Goal: Task Accomplishment & Management: Manage account settings

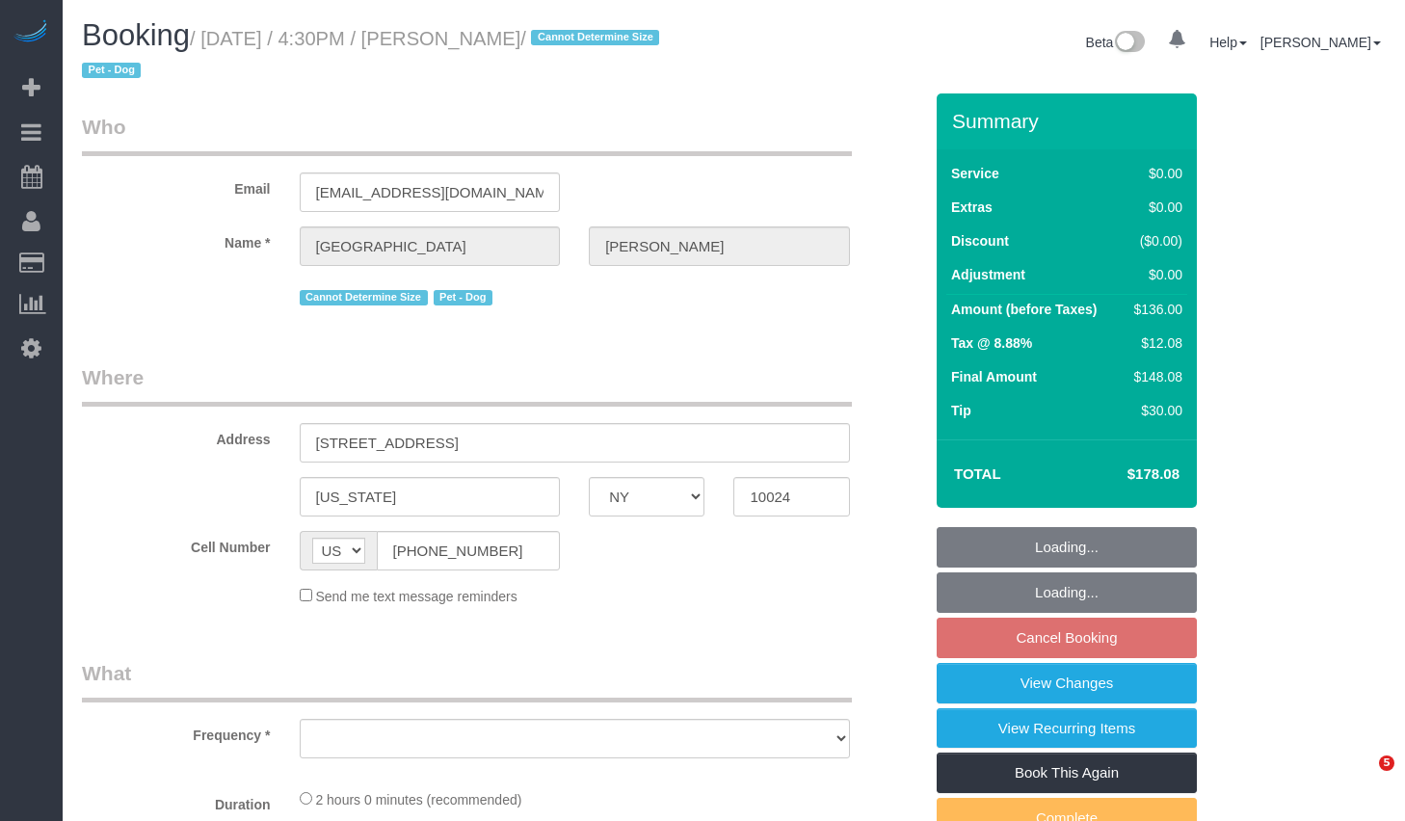
select select "NY"
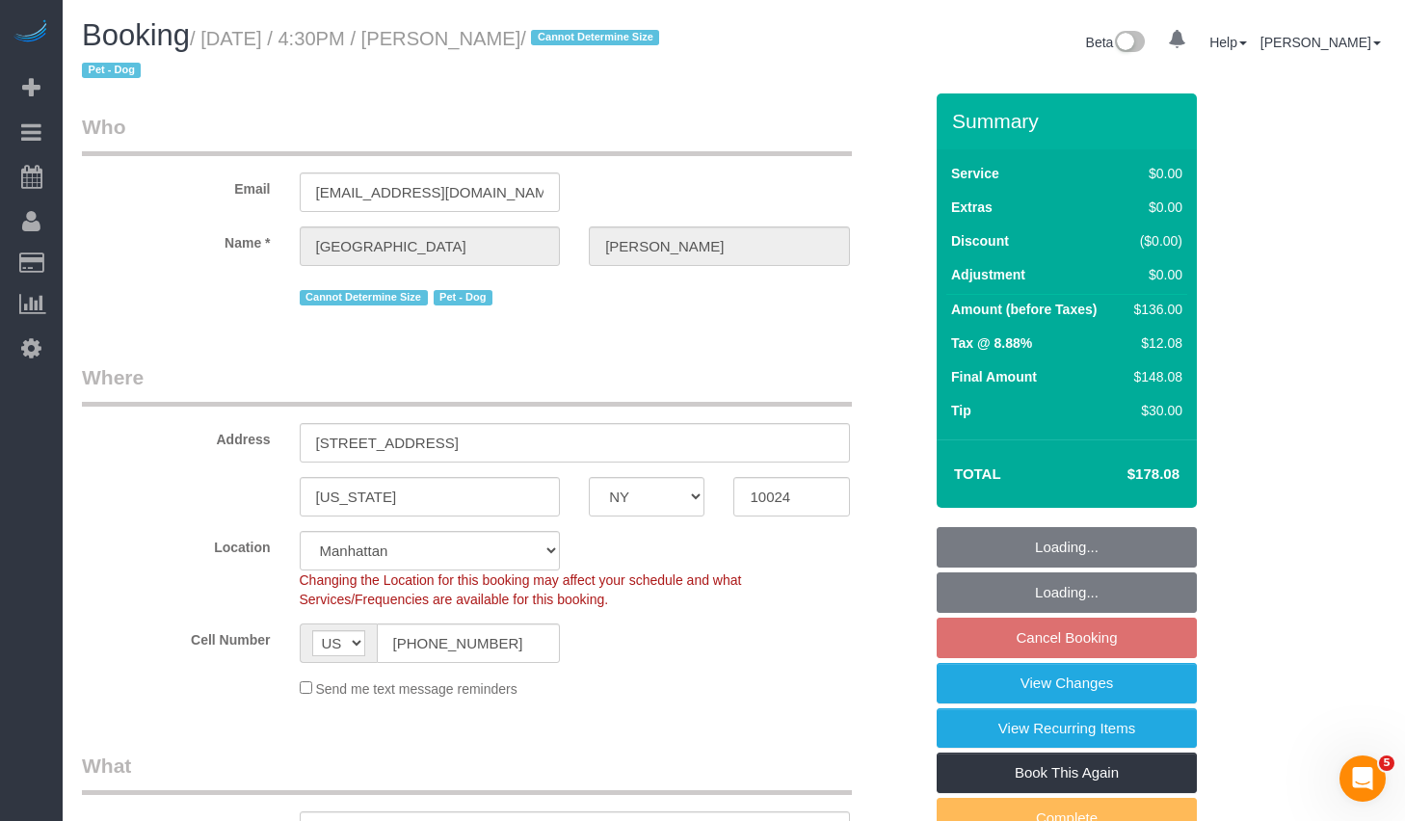
select select "object:823"
select select "number:57"
select select "number:71"
select select "number:15"
select select "number:7"
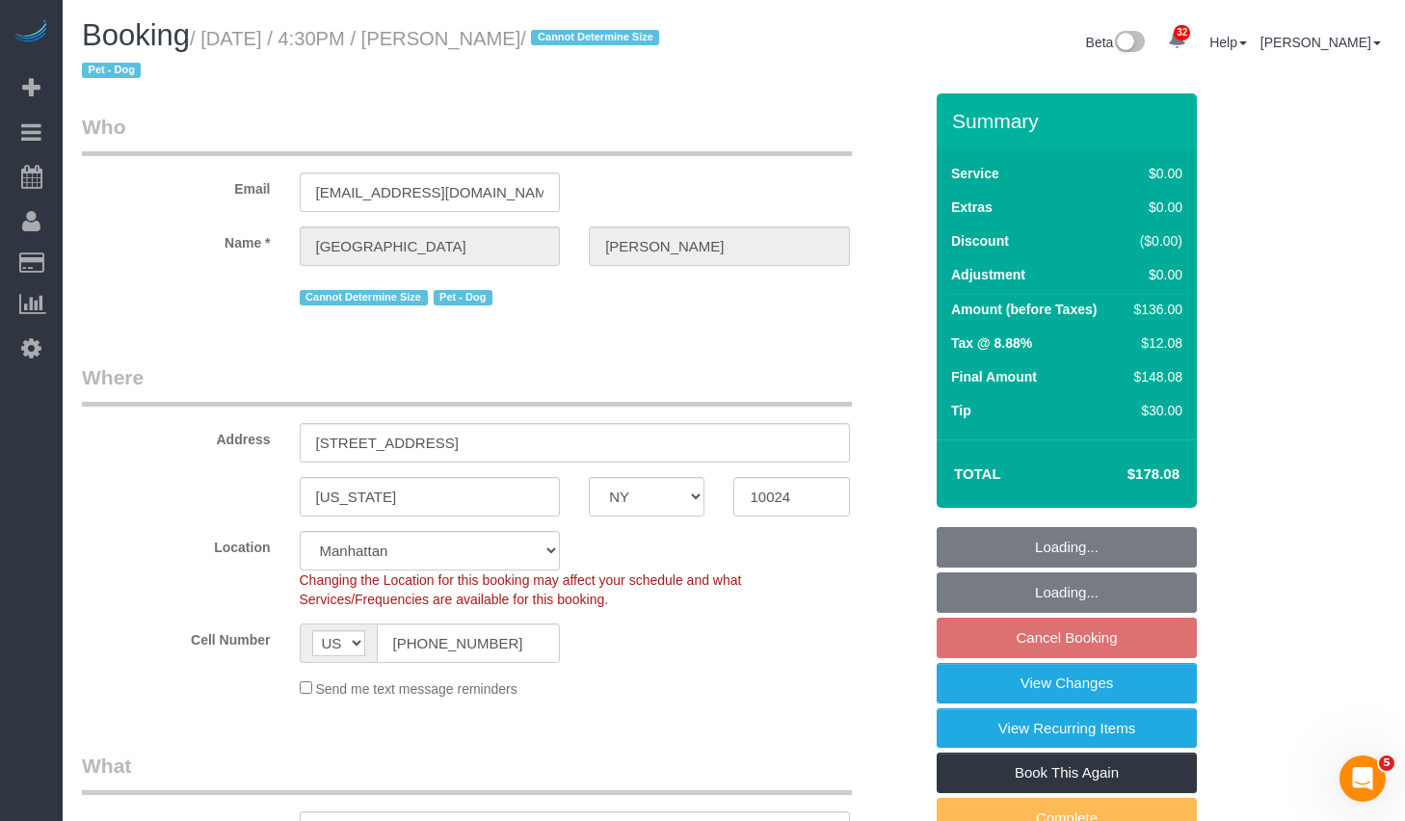
select select "object:976"
select select "string:stripe-pm_1S6j8D4VGloSiKo7VK7cd8nT"
select select "1"
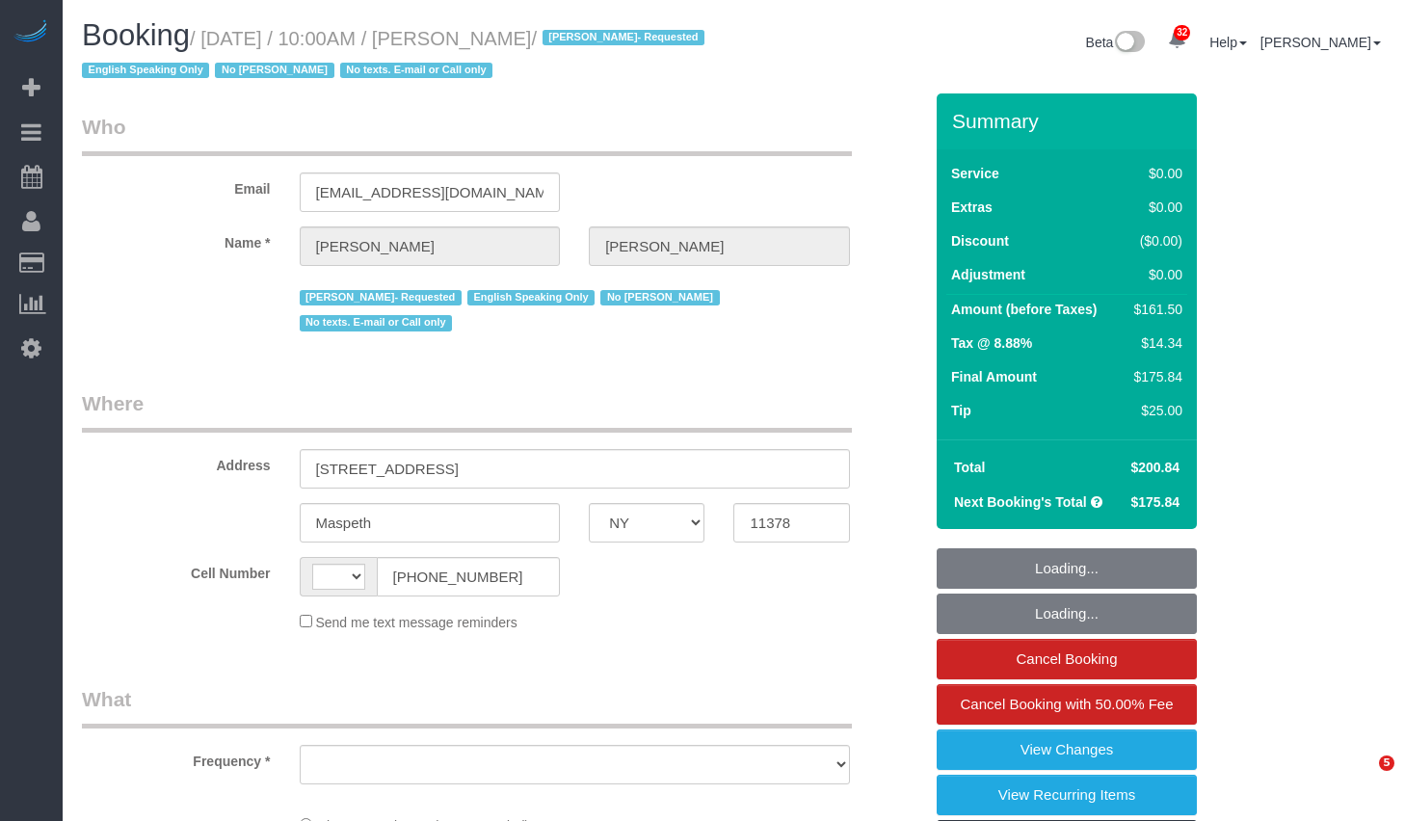
select select "NY"
select select "number:57"
select select "number:77"
select select "number:15"
select select "number:5"
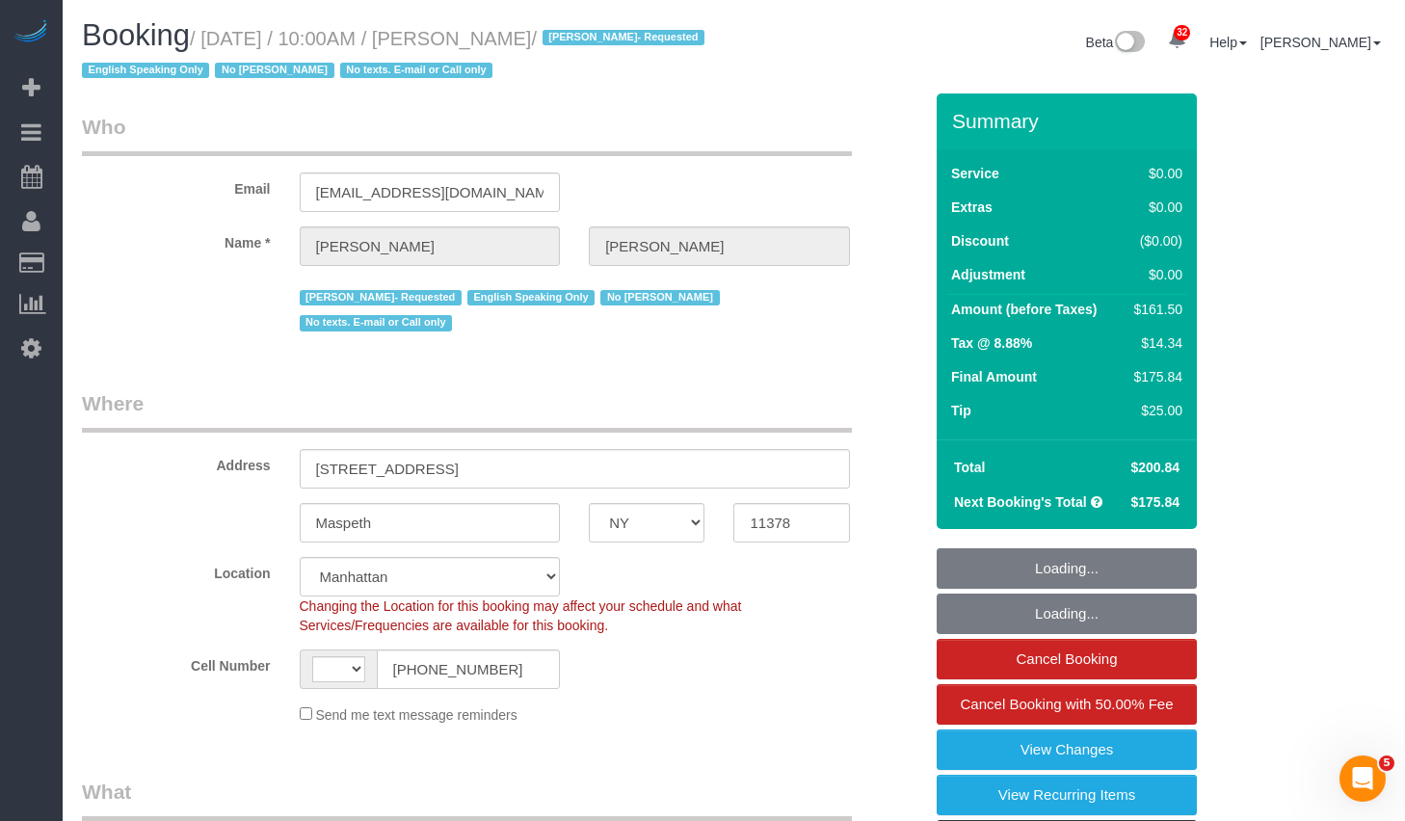
select select "string:[GEOGRAPHIC_DATA]"
select select "string:stripe-pm_1S4kH04VGloSiKo7jBUQZBFh"
select select "object:1026"
select select "1"
select select "2"
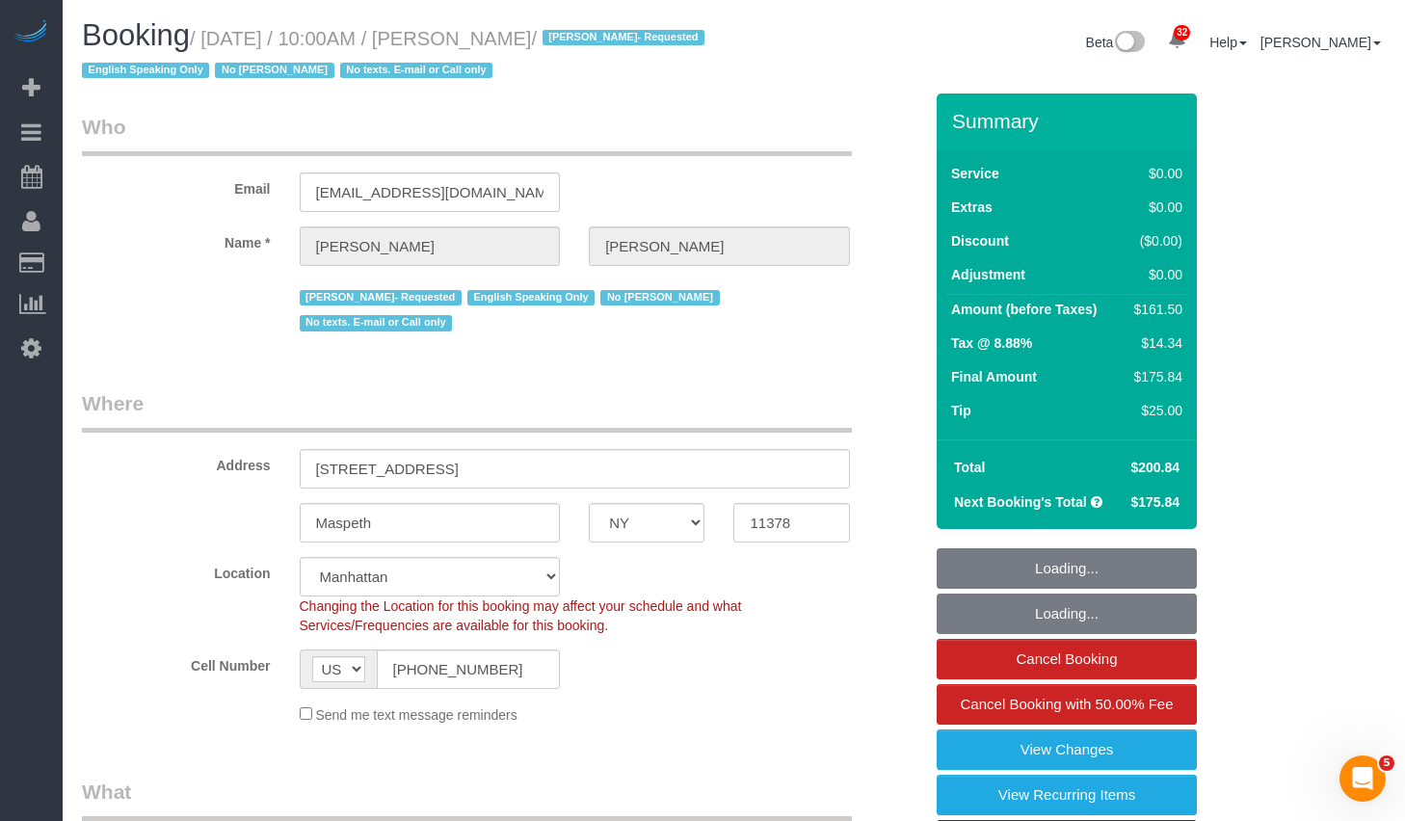
select select "spot1"
select select "object:1521"
select select "1"
select select "2"
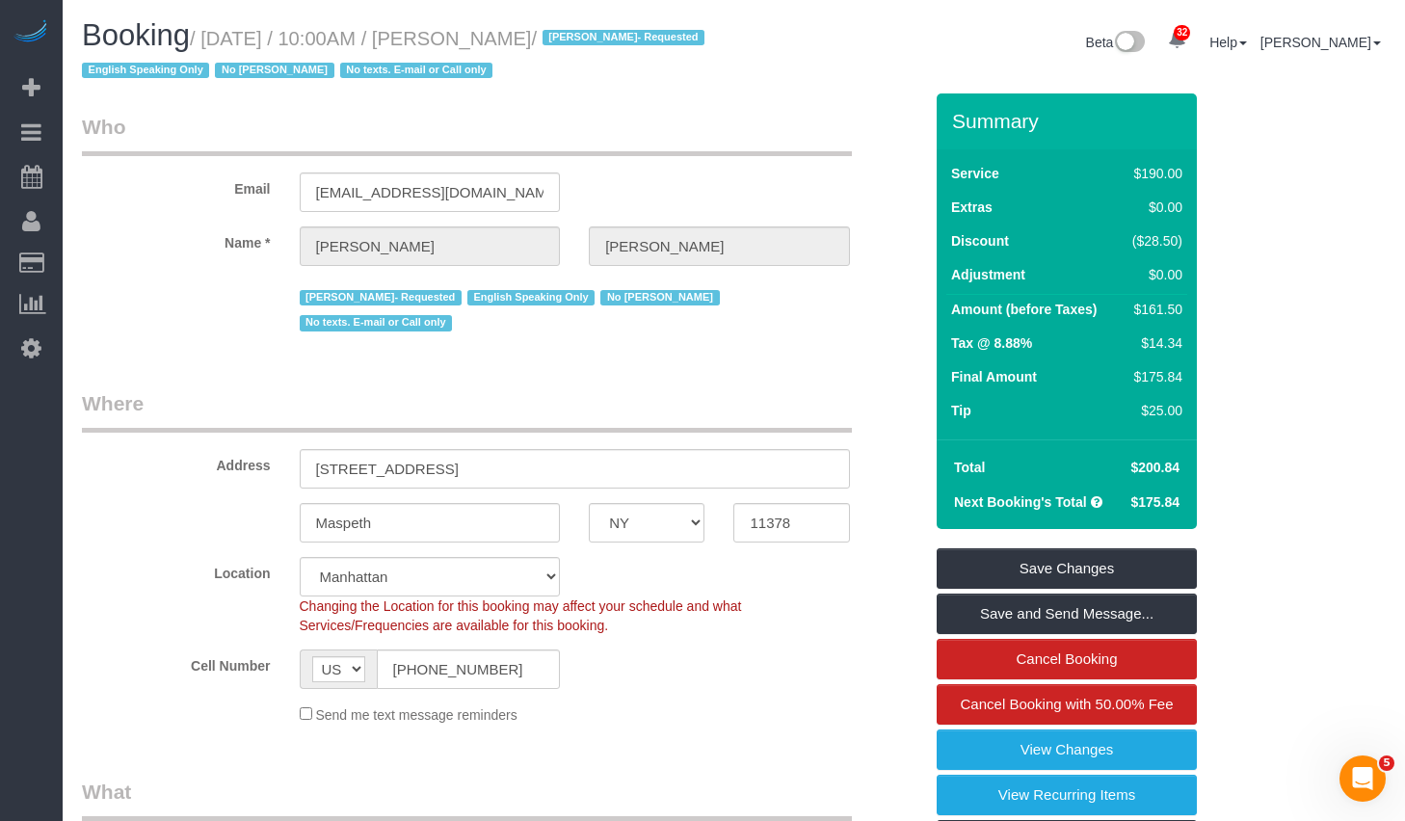
drag, startPoint x: 483, startPoint y: 38, endPoint x: 610, endPoint y: 46, distance: 127.5
click at [610, 46] on small "/ [DATE] / 10:00AM / [PERSON_NAME] / [PERSON_NAME]- Requested English Speaking …" at bounding box center [396, 55] width 628 height 54
copy small "[PERSON_NAME]"
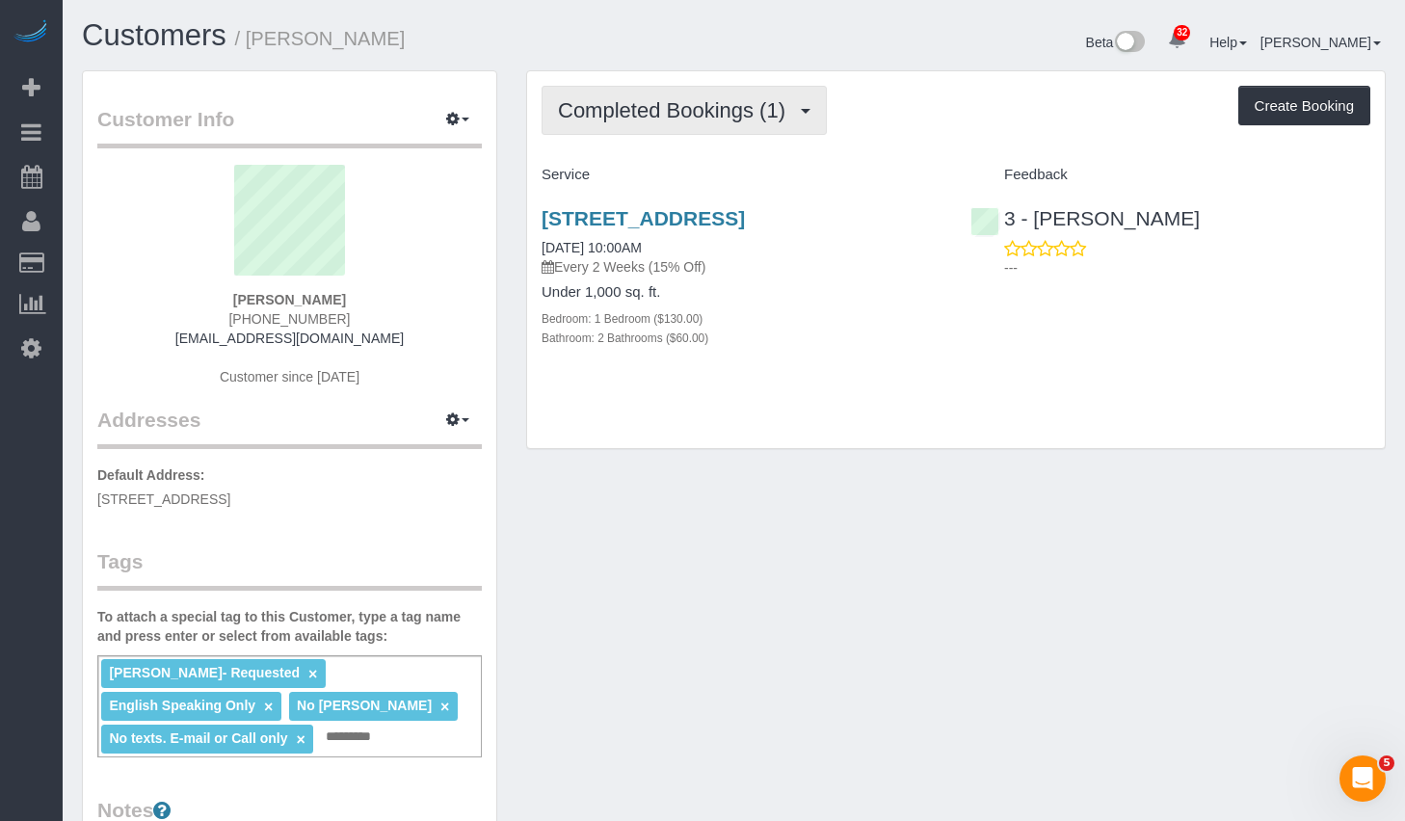
click at [761, 103] on span "Completed Bookings (1)" at bounding box center [676, 110] width 237 height 24
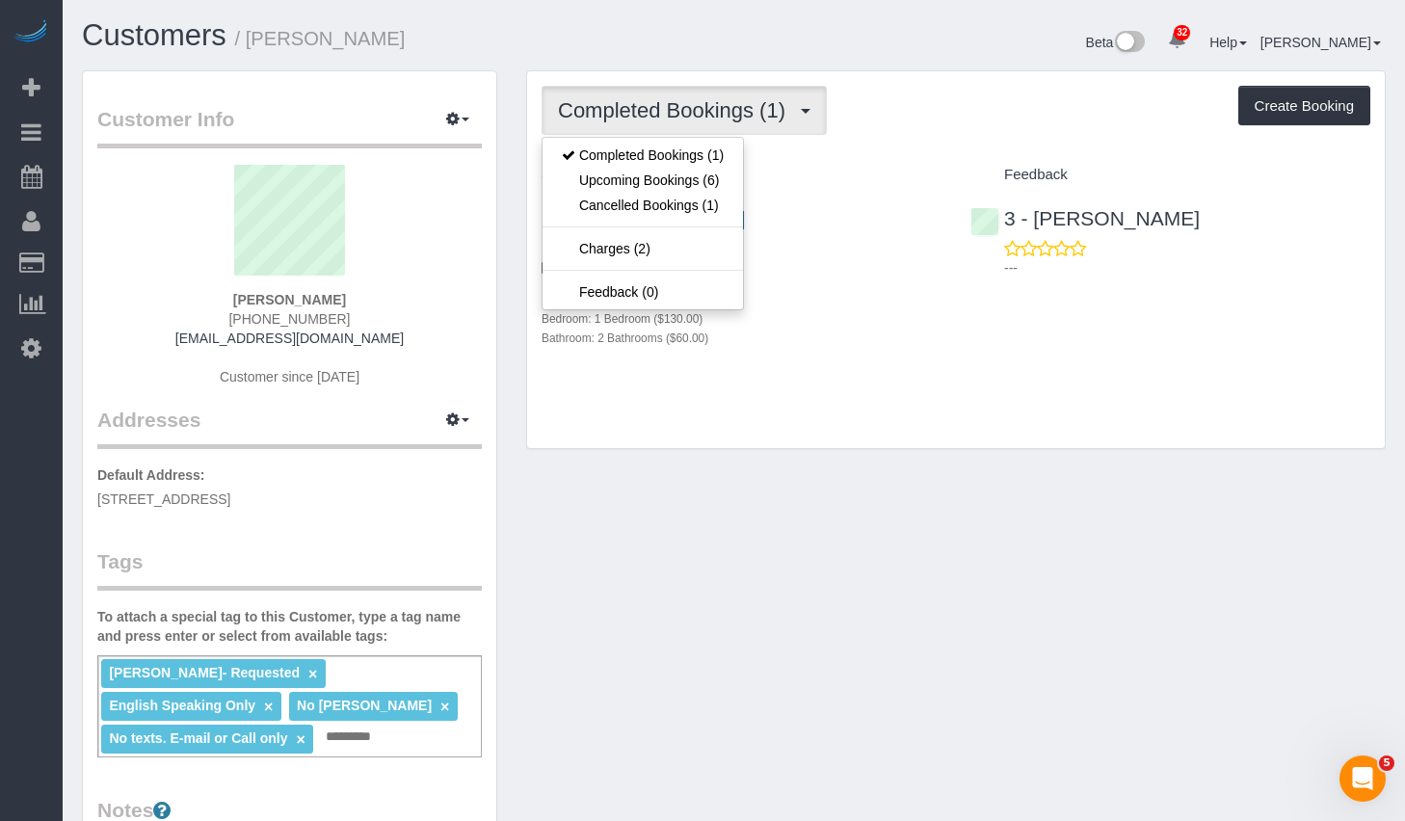
click at [913, 301] on h4 "Under 1,000 sq. ft." at bounding box center [741, 292] width 400 height 16
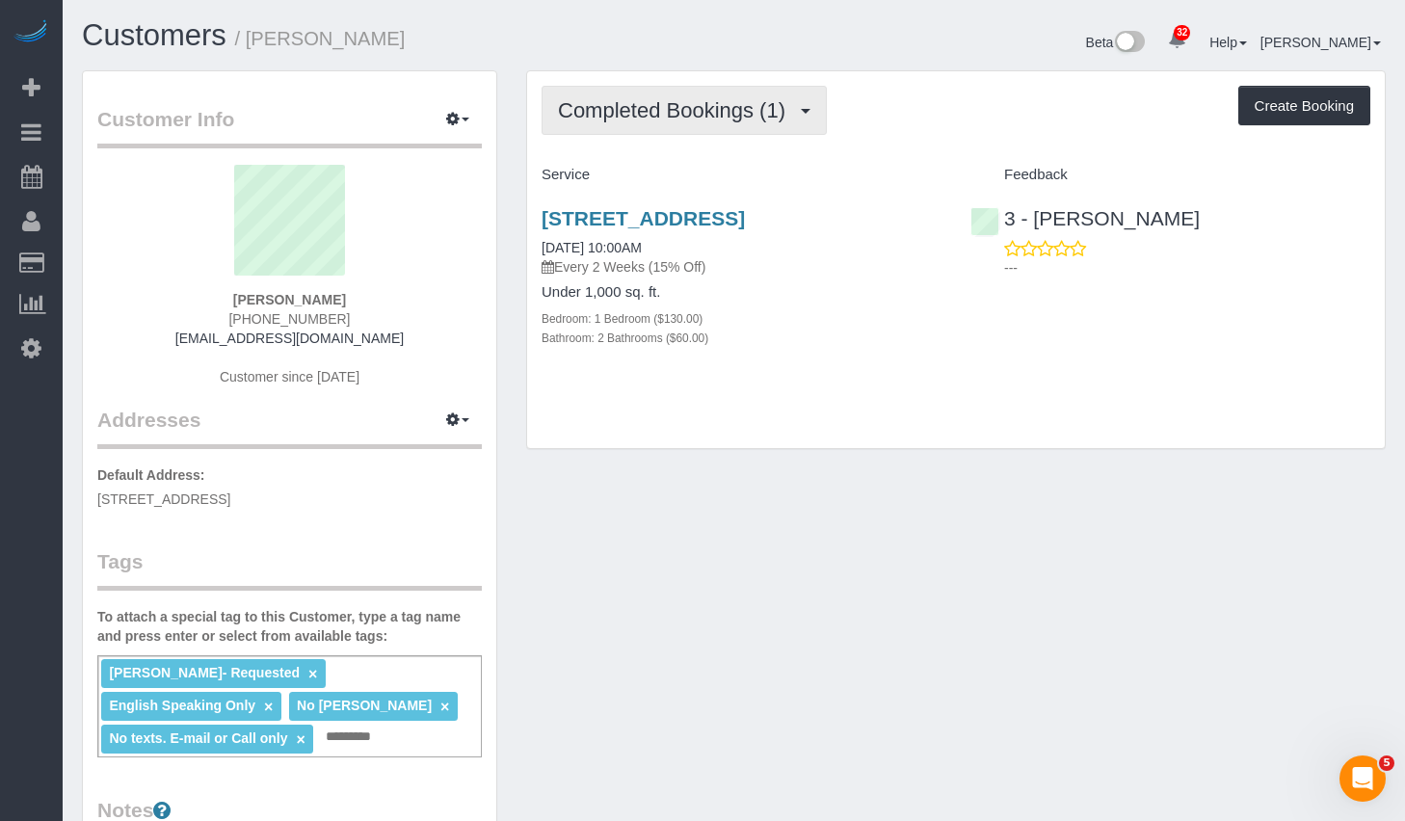
click at [780, 106] on span "Completed Bookings (1)" at bounding box center [676, 110] width 237 height 24
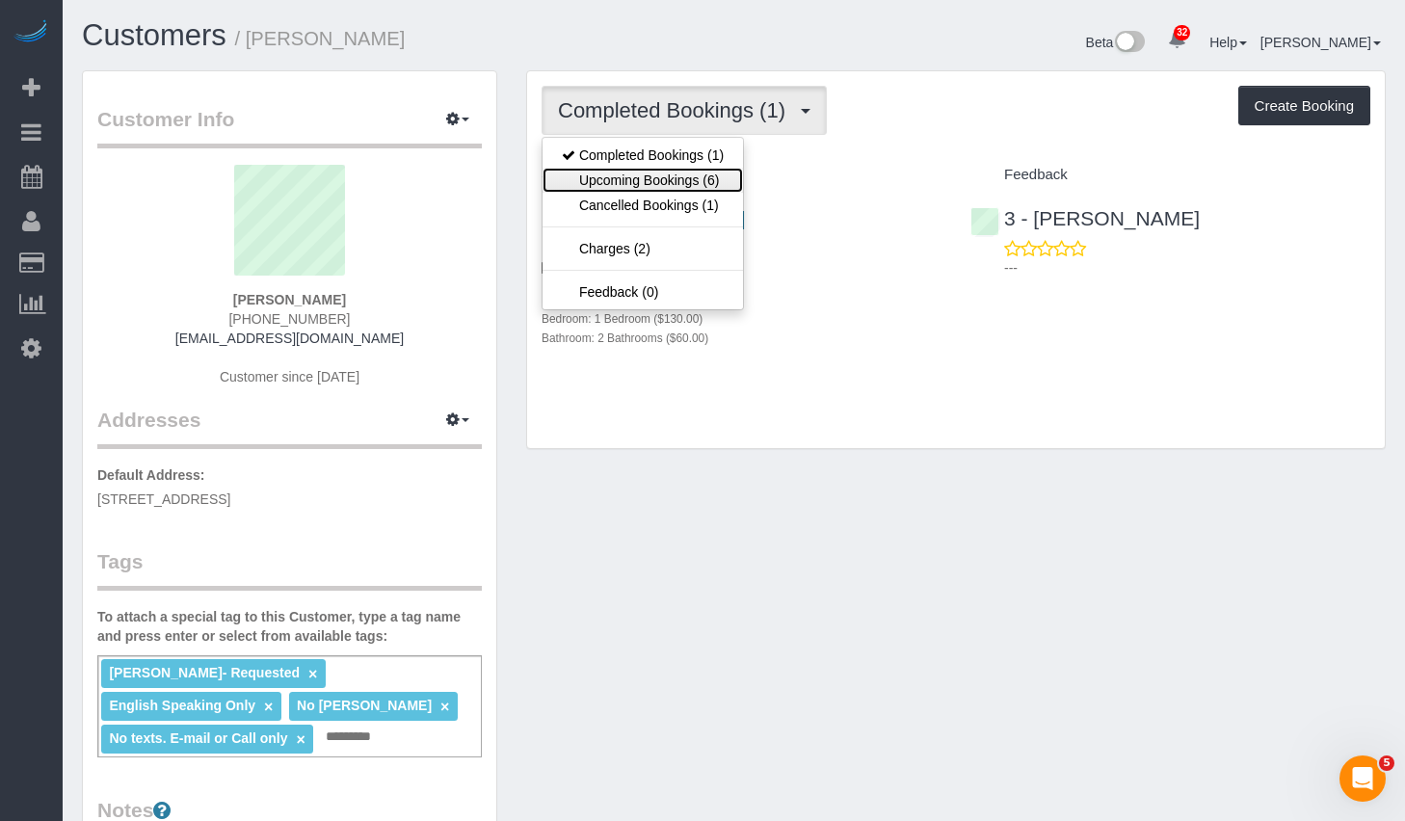
click at [658, 184] on link "Upcoming Bookings (6)" at bounding box center [642, 180] width 200 height 25
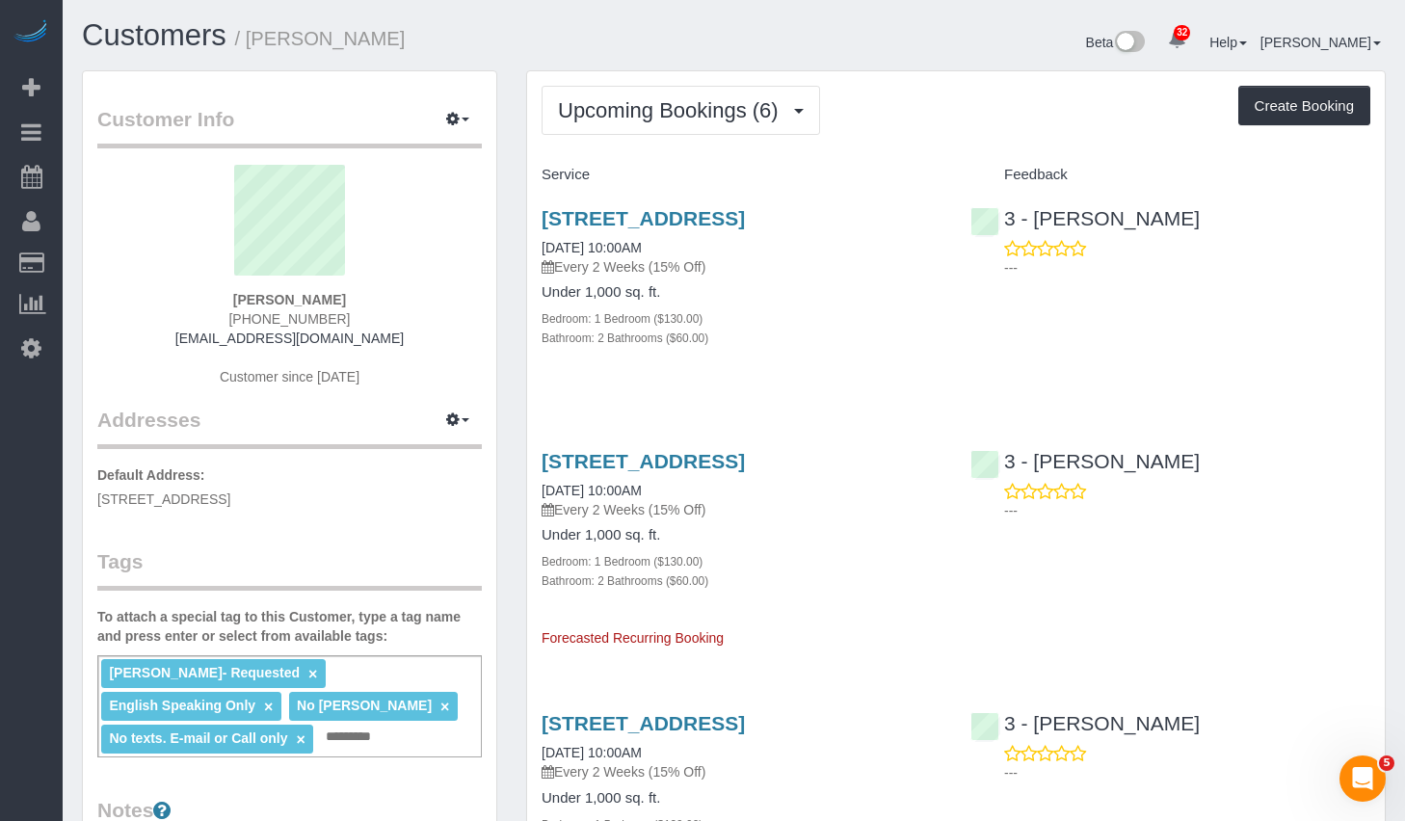
drag, startPoint x: 455, startPoint y: 808, endPoint x: 392, endPoint y: 726, distance: 103.1
click at [392, 726] on div "Customer Info Edit Contact Info Send Message Email Preferences Special Sales Ta…" at bounding box center [289, 731] width 413 height 1320
click at [401, 739] on div "Delilah Calzada- Requested × English Speaking Only × No Khady Diouf × No texts.…" at bounding box center [289, 706] width 384 height 102
click at [383, 739] on input "text" at bounding box center [354, 736] width 66 height 25
type input "*"
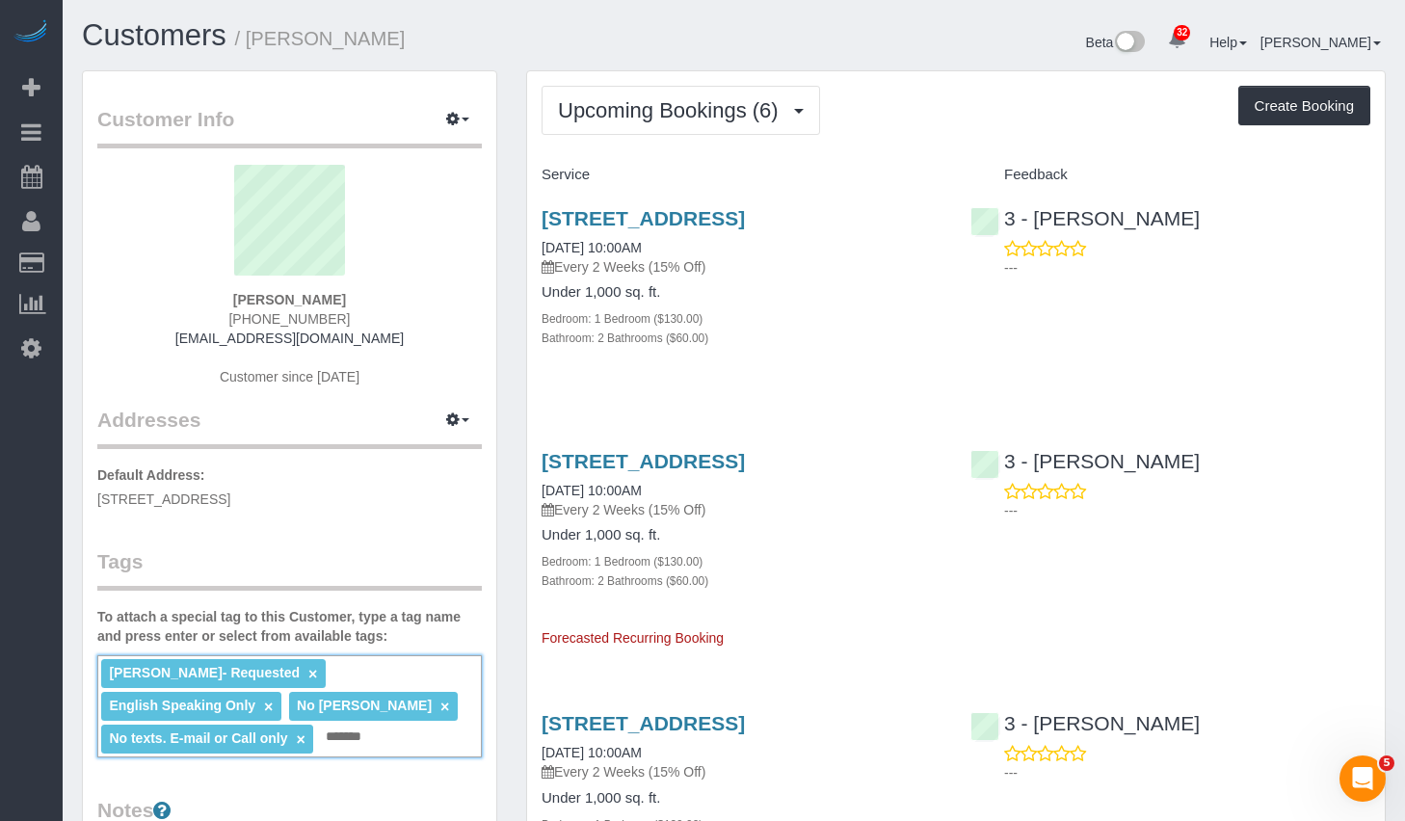
scroll to position [231, 0]
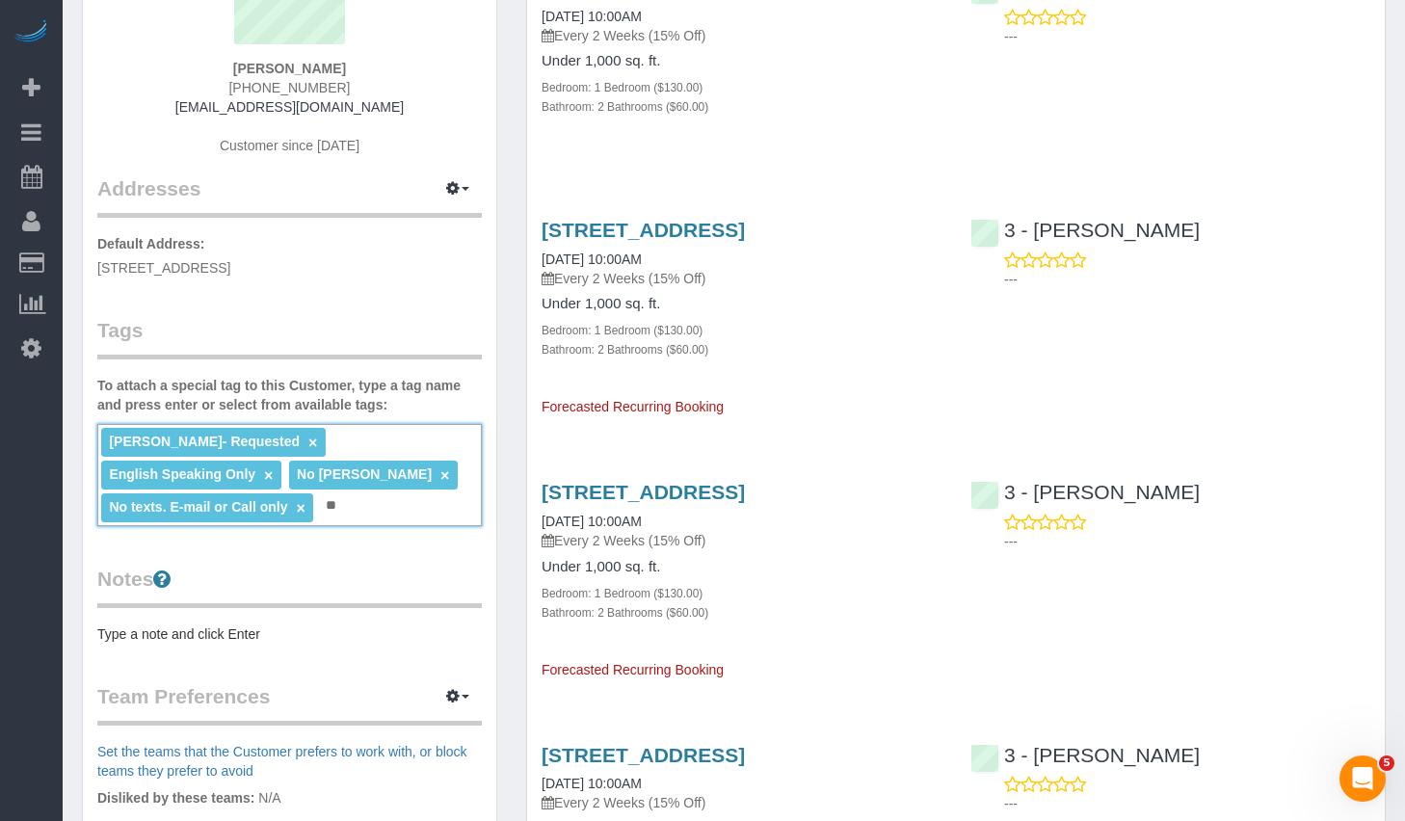
type input "*"
